Goal: Information Seeking & Learning: Learn about a topic

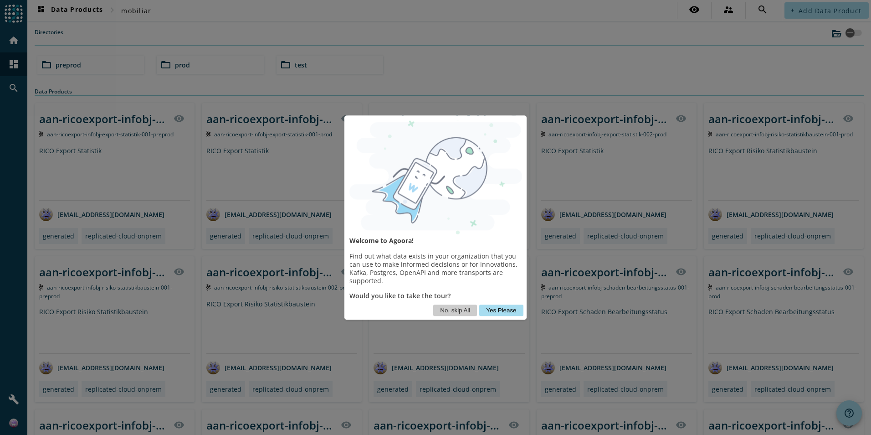
click at [495, 305] on button "Yes Please" at bounding box center [501, 309] width 44 height 11
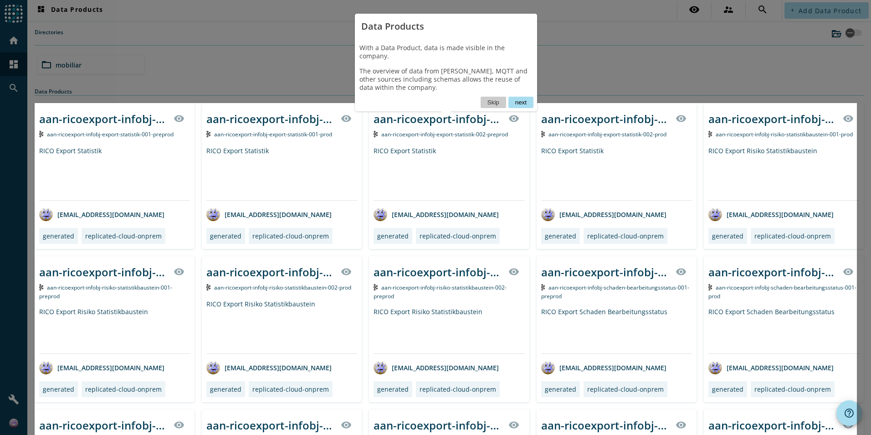
click at [521, 97] on button "next" at bounding box center [521, 102] width 25 height 11
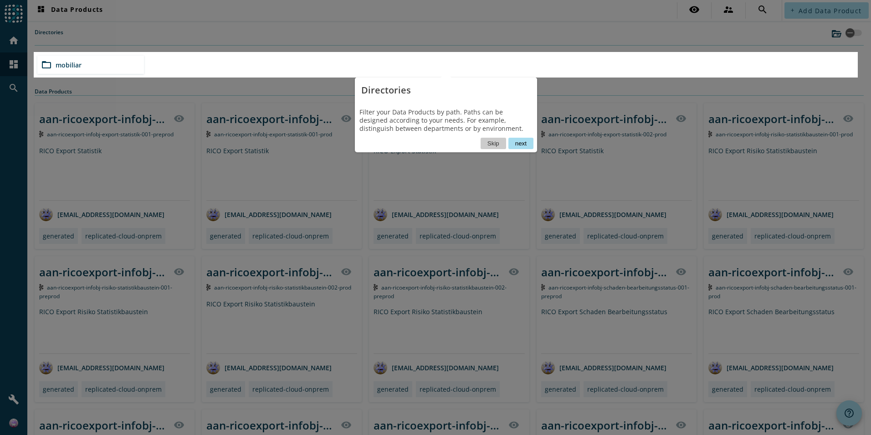
click at [531, 143] on button "next" at bounding box center [521, 143] width 25 height 11
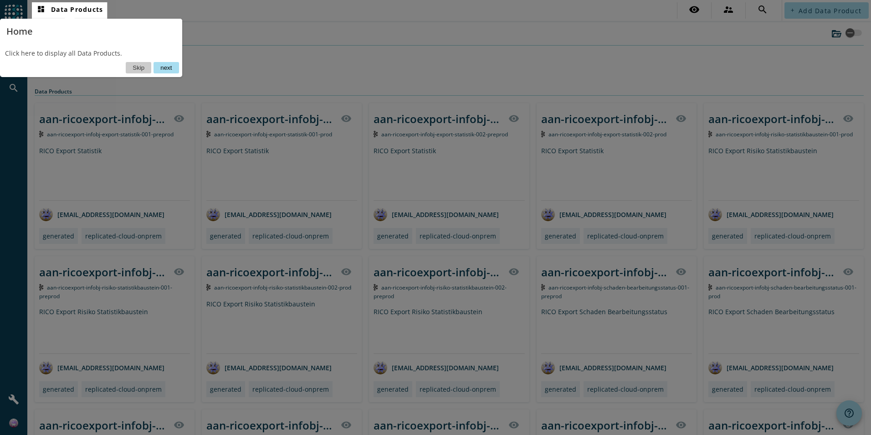
click at [167, 68] on button "next" at bounding box center [166, 67] width 25 height 11
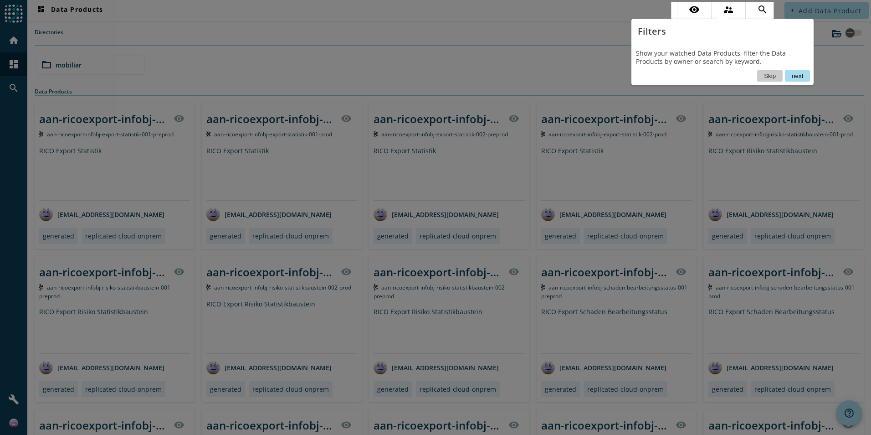
click at [804, 80] on button "next" at bounding box center [797, 75] width 25 height 11
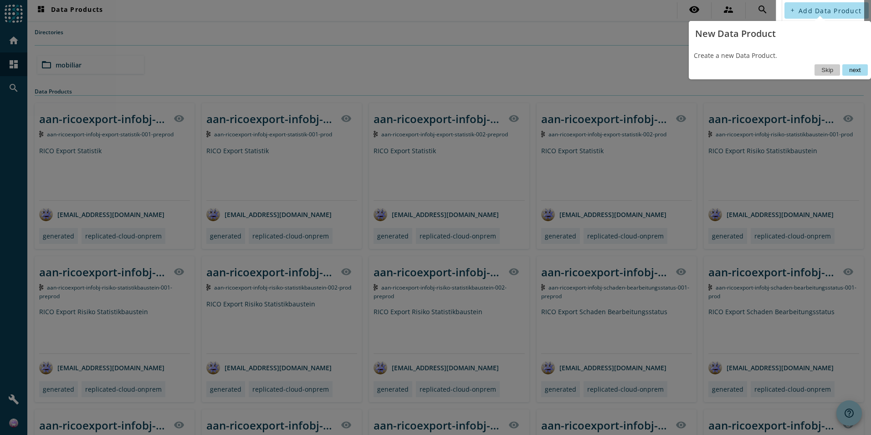
click at [857, 71] on button "next" at bounding box center [855, 69] width 25 height 11
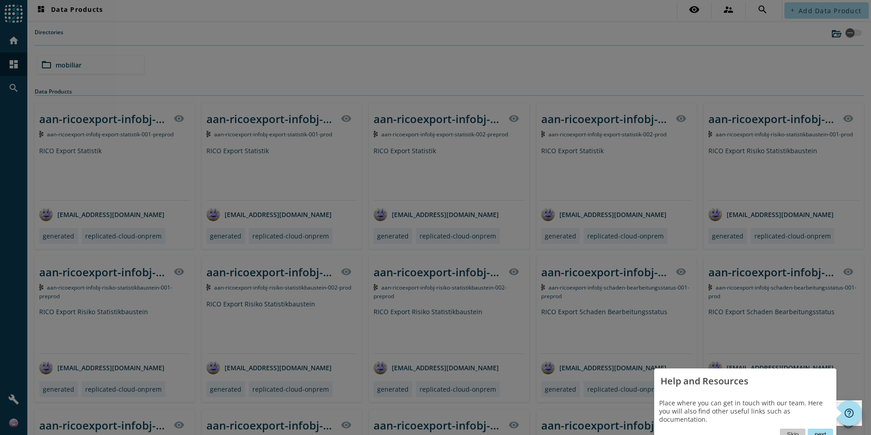
click at [821, 428] on button "next" at bounding box center [820, 433] width 25 height 11
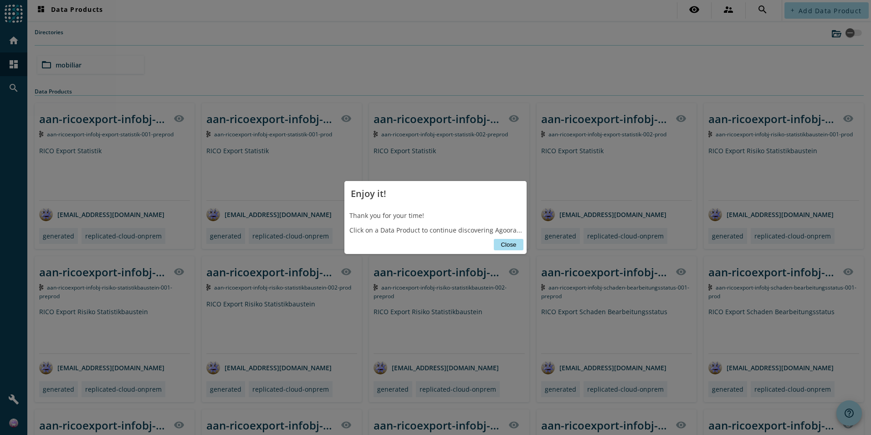
click at [509, 239] on button "Close" at bounding box center [508, 244] width 29 height 11
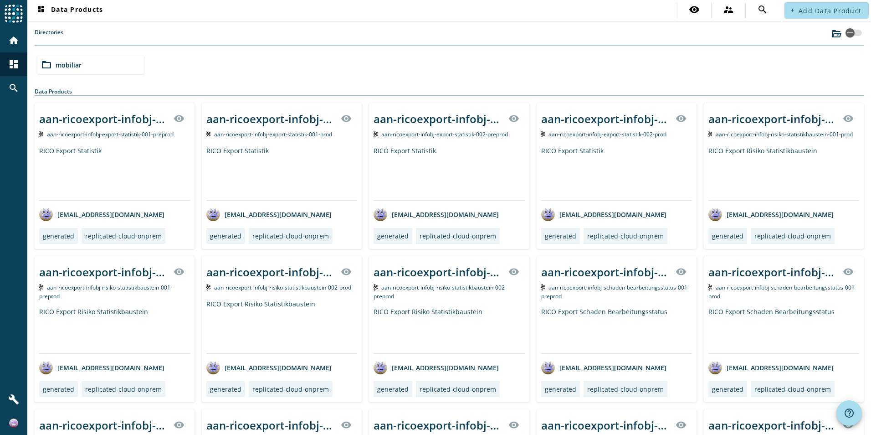
click at [243, 156] on div "RICO Export Statistik" at bounding box center [281, 173] width 151 height 54
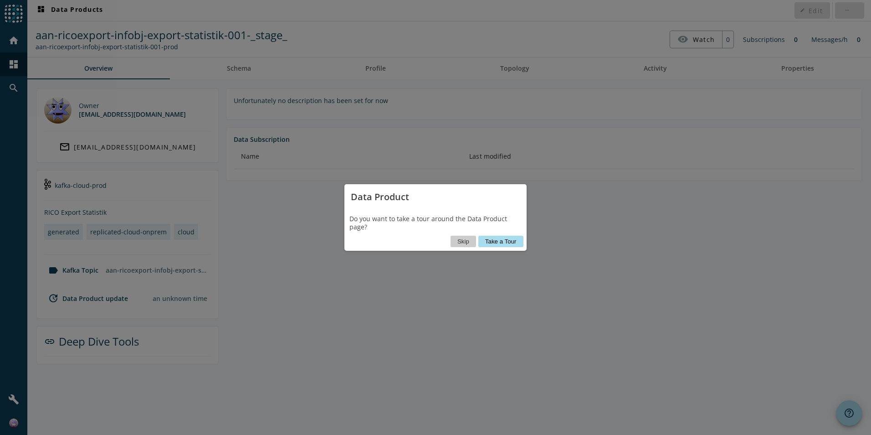
click at [554, 198] on icon at bounding box center [435, 217] width 871 height 435
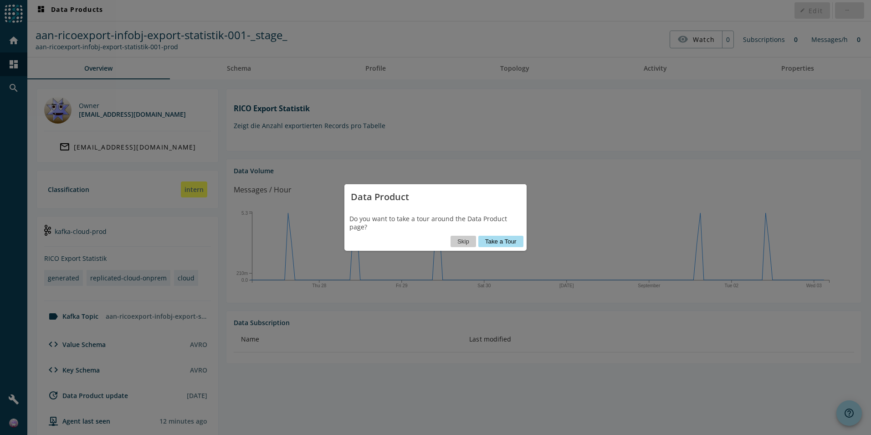
drag, startPoint x: 470, startPoint y: 241, endPoint x: 598, endPoint y: 289, distance: 136.7
click at [608, 294] on body "menu Agoora home dashboard search build dashboard Data Products edit Edit more_…" at bounding box center [435, 217] width 871 height 435
click at [515, 246] on button "Take a Tour" at bounding box center [501, 241] width 45 height 11
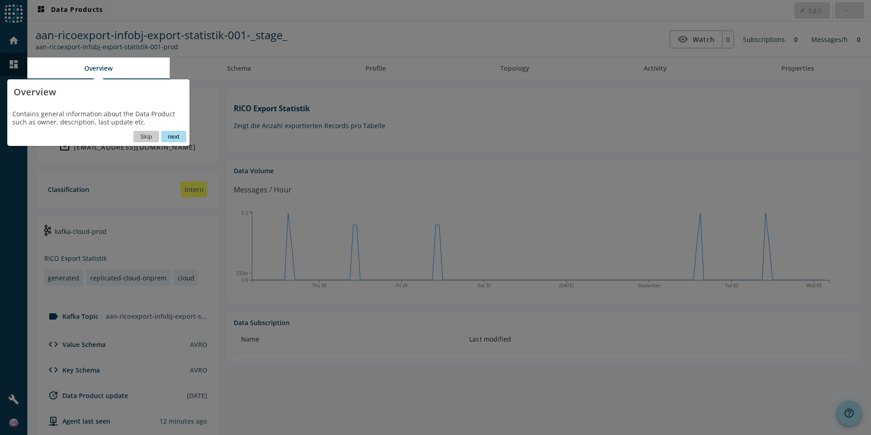
click at [169, 137] on button "next" at bounding box center [173, 136] width 25 height 11
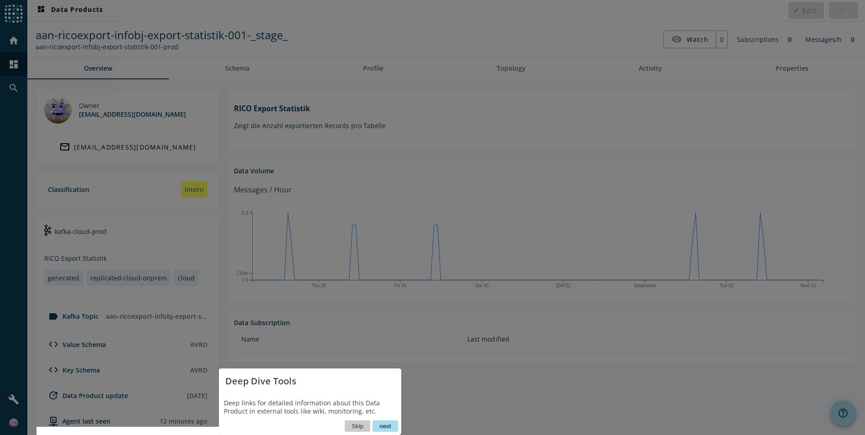
scroll to position [130, 0]
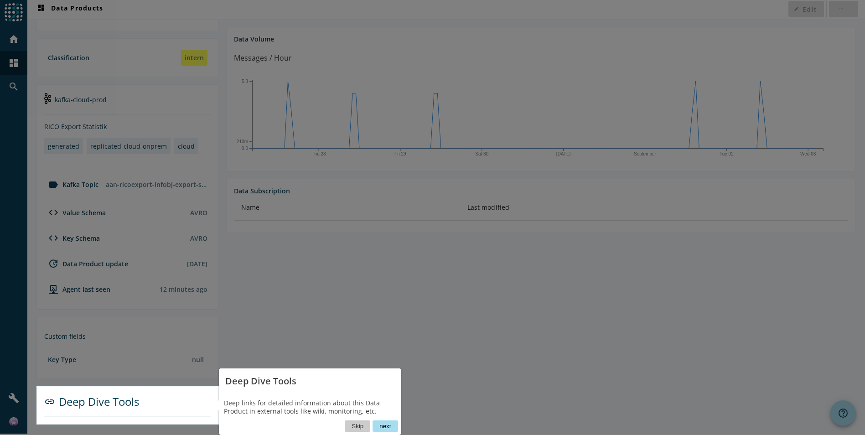
click at [384, 427] on button "next" at bounding box center [384, 425] width 25 height 11
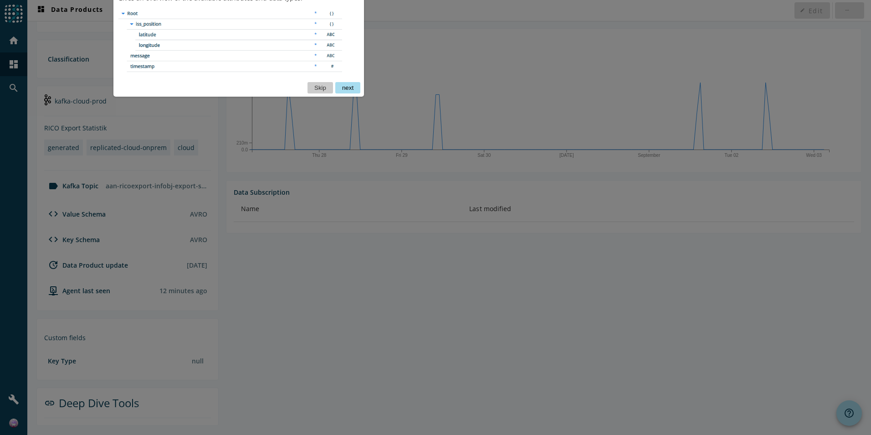
scroll to position [0, 0]
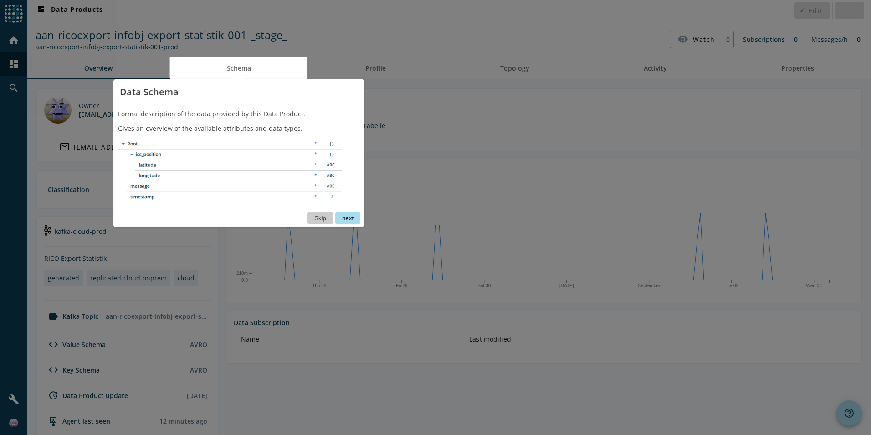
click at [360, 222] on button "next" at bounding box center [347, 217] width 25 height 11
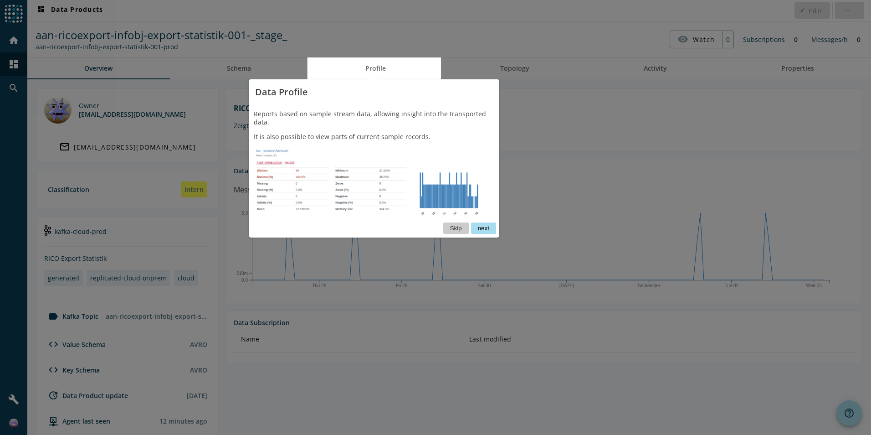
click at [492, 222] on button "next" at bounding box center [483, 227] width 25 height 11
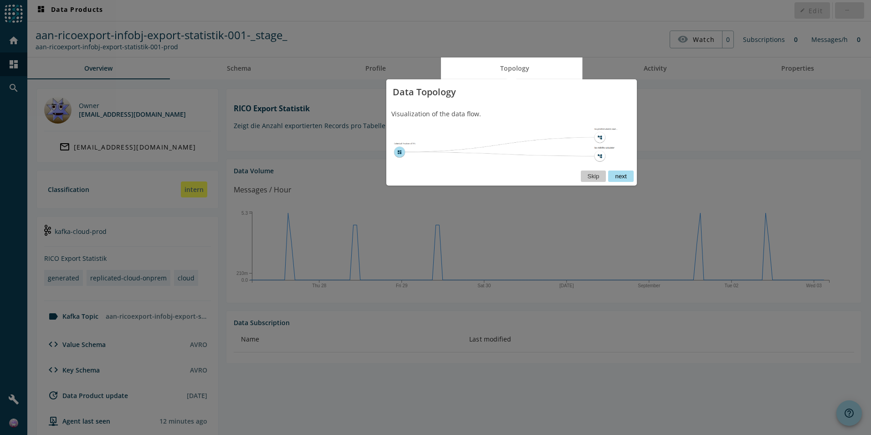
click at [625, 169] on div "Visualization of the data flow." at bounding box center [511, 138] width 251 height 66
click at [623, 173] on button "next" at bounding box center [620, 175] width 25 height 11
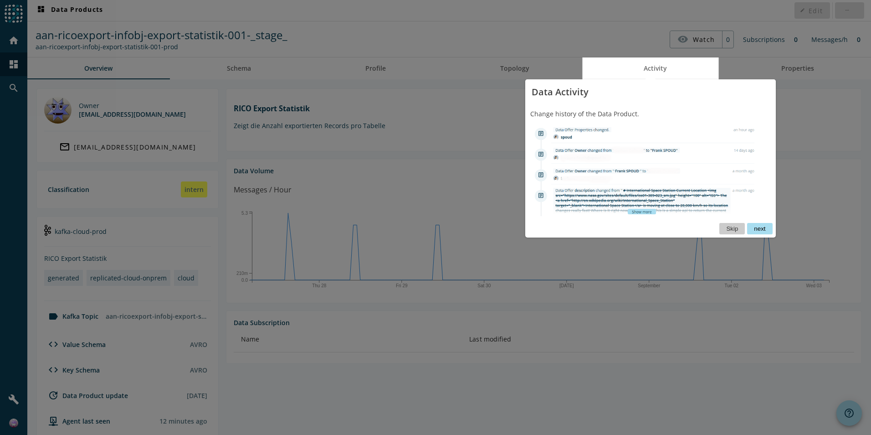
click at [760, 225] on button "next" at bounding box center [759, 228] width 25 height 11
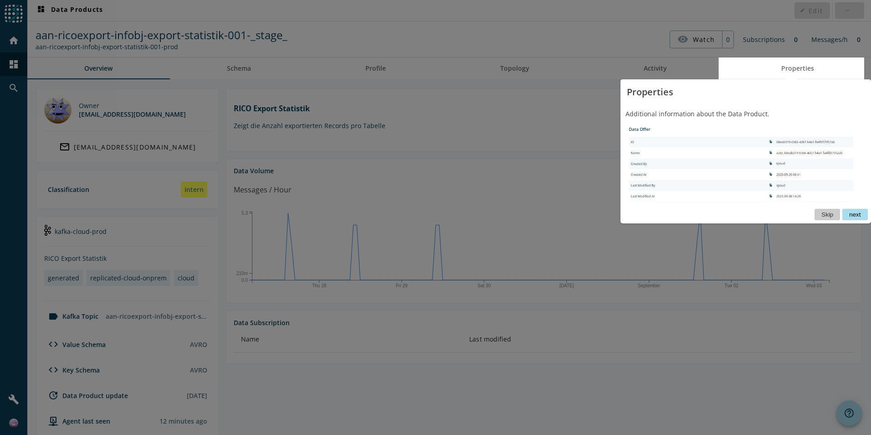
click at [845, 214] on button "next" at bounding box center [855, 214] width 25 height 11
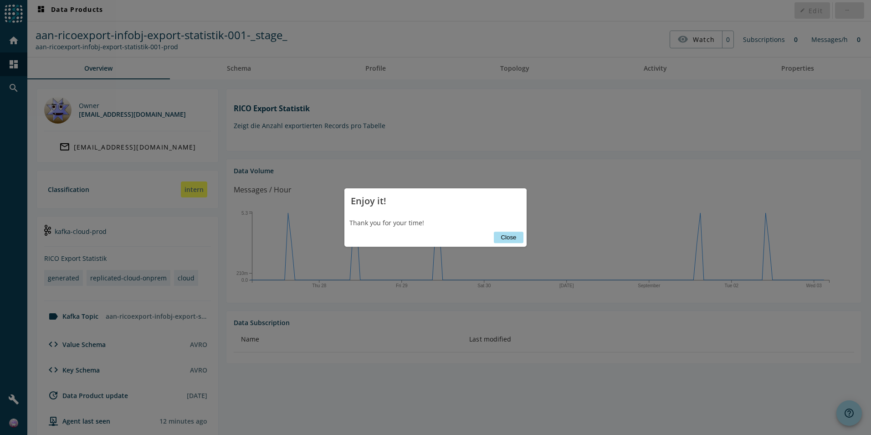
click at [514, 234] on button "Close" at bounding box center [508, 237] width 29 height 11
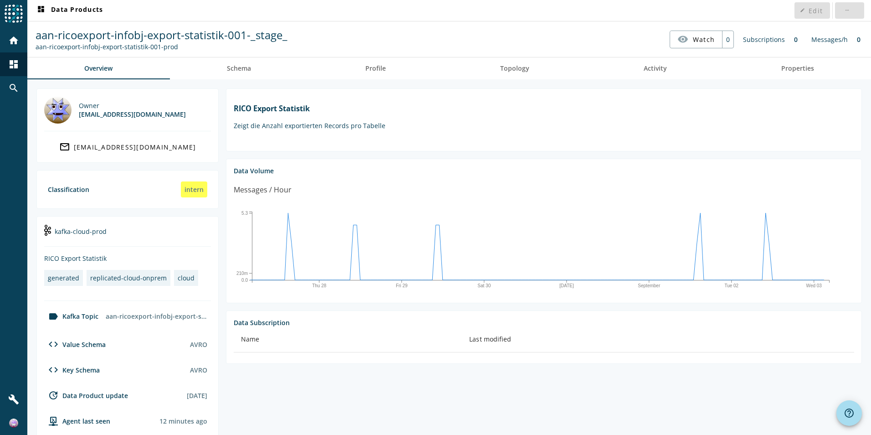
click at [403, 80] on div "Owner [EMAIL_ADDRESS][DOMAIN_NAME] mail_outline [EMAIL_ADDRESS][DOMAIN_NAME] Cl…" at bounding box center [449, 322] width 844 height 486
click at [371, 71] on span "Profile" at bounding box center [376, 68] width 21 height 6
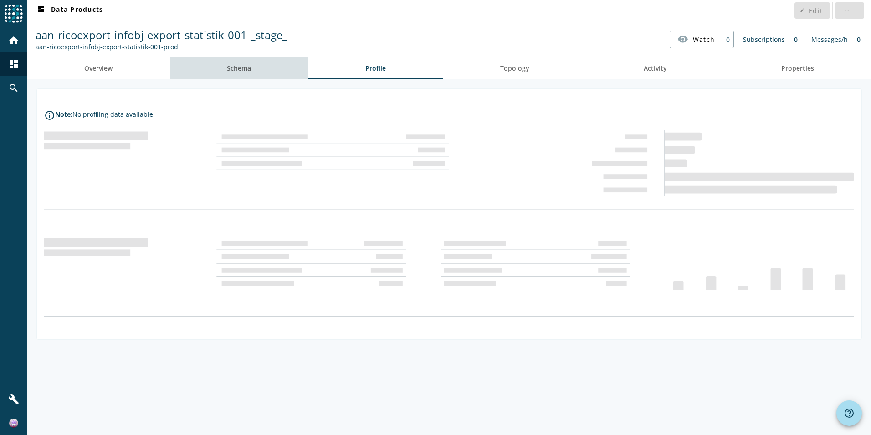
click at [271, 72] on link "Schema" at bounding box center [239, 68] width 139 height 22
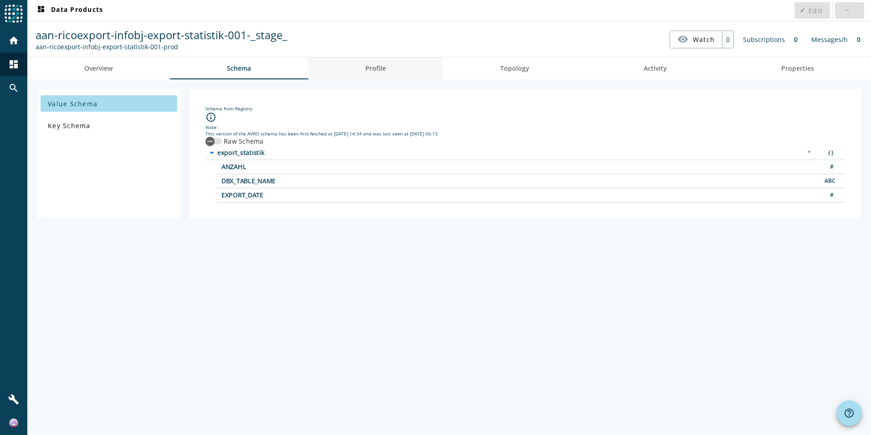
click at [411, 66] on link "Profile" at bounding box center [376, 68] width 135 height 22
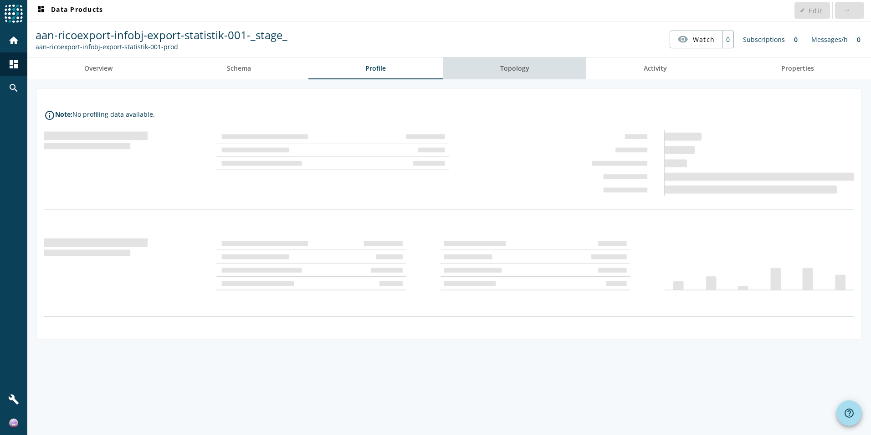
click at [500, 66] on link "Topology" at bounding box center [515, 68] width 144 height 22
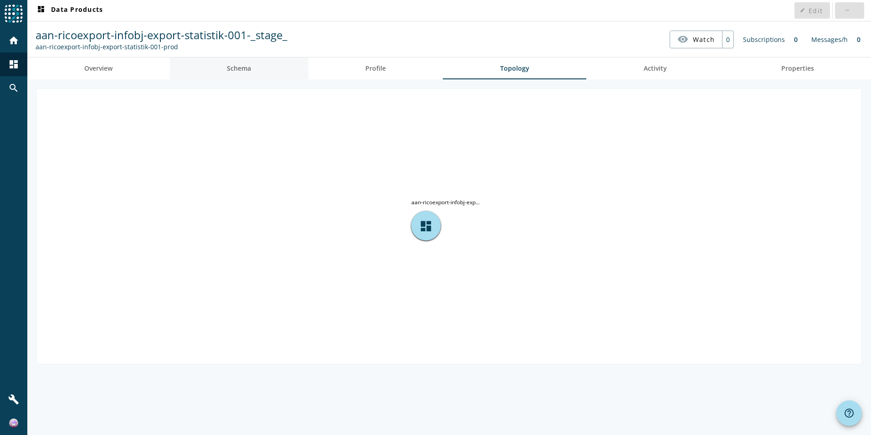
click at [268, 78] on link "Schema" at bounding box center [239, 68] width 139 height 22
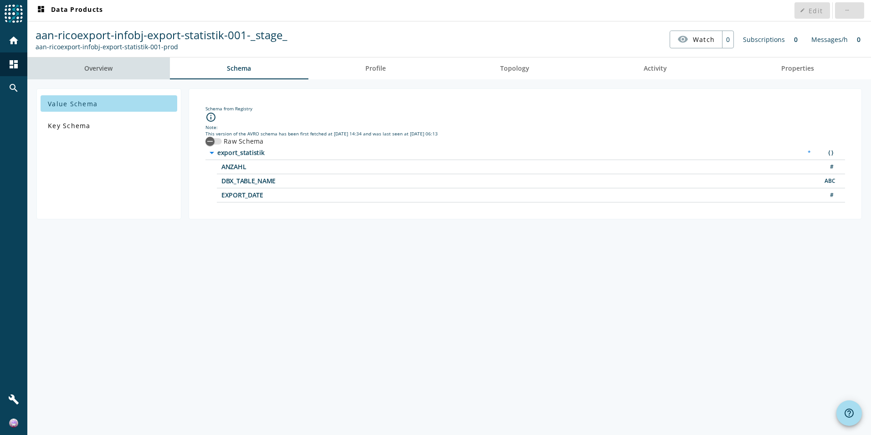
click at [130, 72] on link "Overview" at bounding box center [98, 68] width 143 height 22
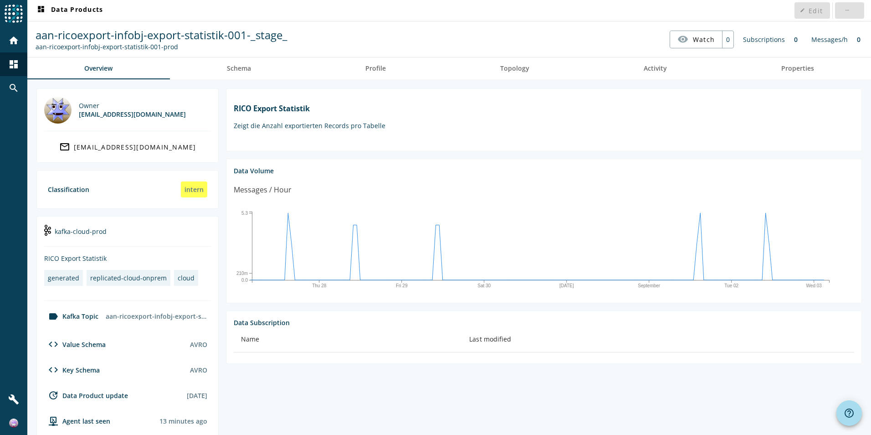
scroll to position [130, 0]
